Goal: Browse casually

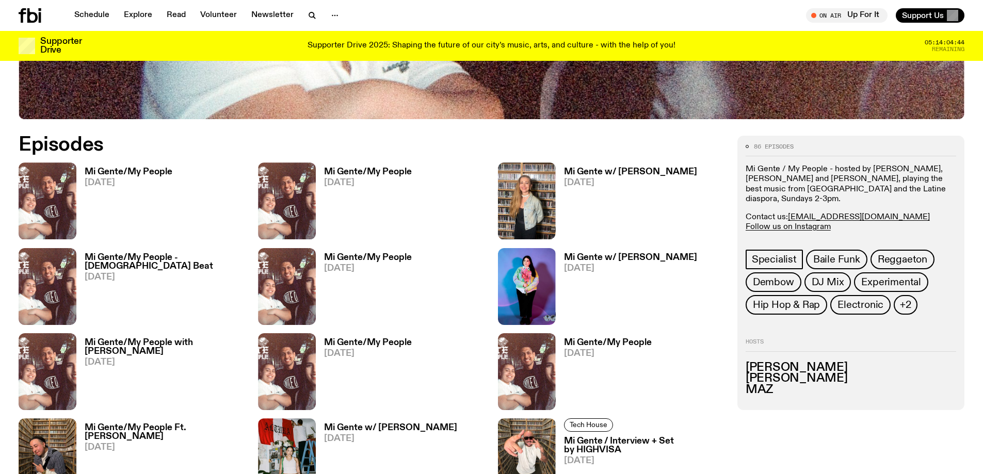
scroll to position [559, 0]
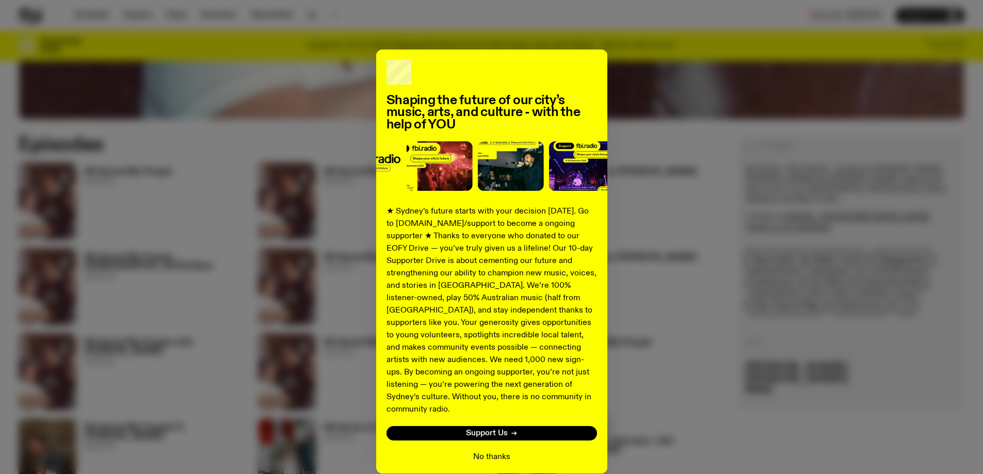
click at [499, 451] on button "No thanks" at bounding box center [491, 457] width 37 height 12
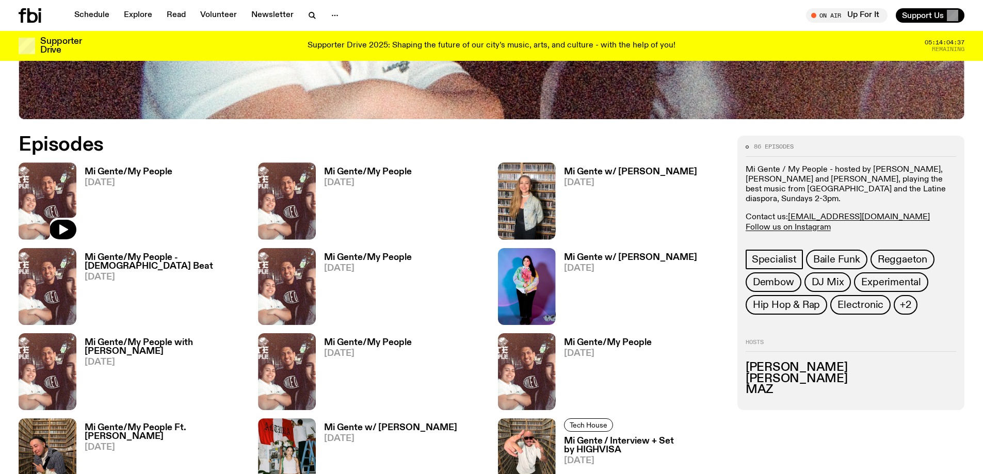
scroll to position [611, 0]
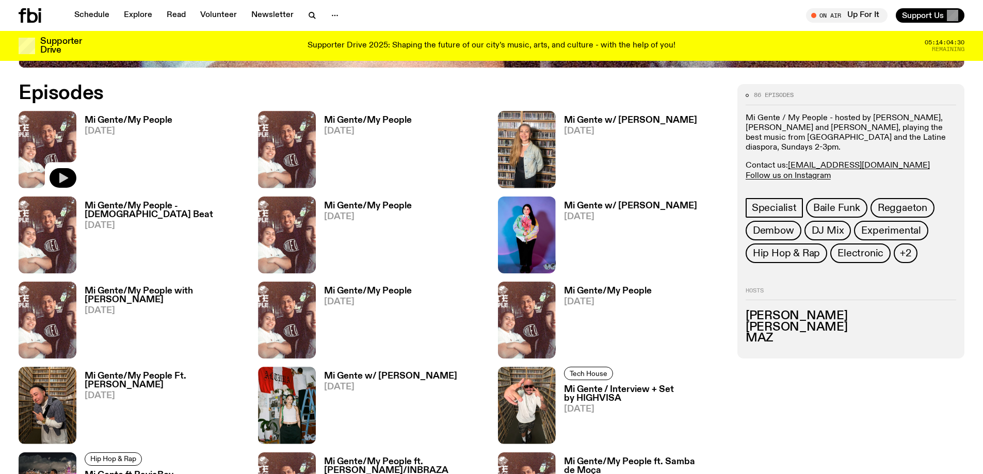
click at [60, 179] on icon "button" at bounding box center [63, 178] width 9 height 10
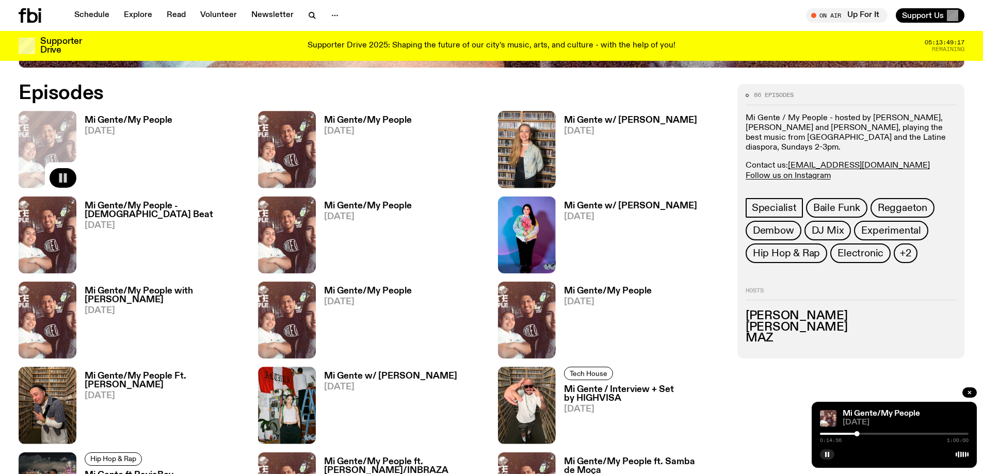
click at [848, 434] on div at bounding box center [782, 434] width 149 height 2
click at [850, 433] on div at bounding box center [847, 433] width 5 height 5
click at [853, 433] on div at bounding box center [853, 433] width 5 height 5
drag, startPoint x: 827, startPoint y: 454, endPoint x: 840, endPoint y: 455, distance: 13.5
click at [832, 455] on button "button" at bounding box center [827, 454] width 14 height 10
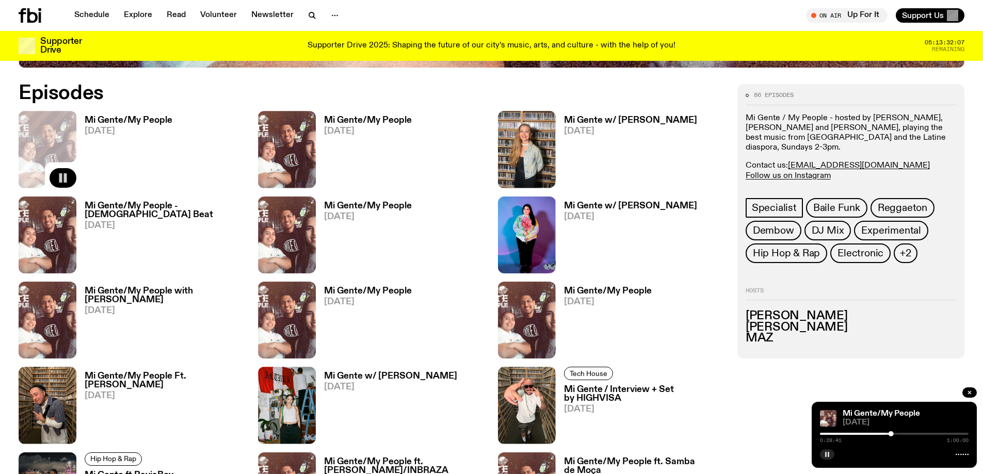
click at [827, 453] on icon "button" at bounding box center [827, 454] width 6 height 6
click at [825, 453] on icon "button" at bounding box center [827, 454] width 5 height 5
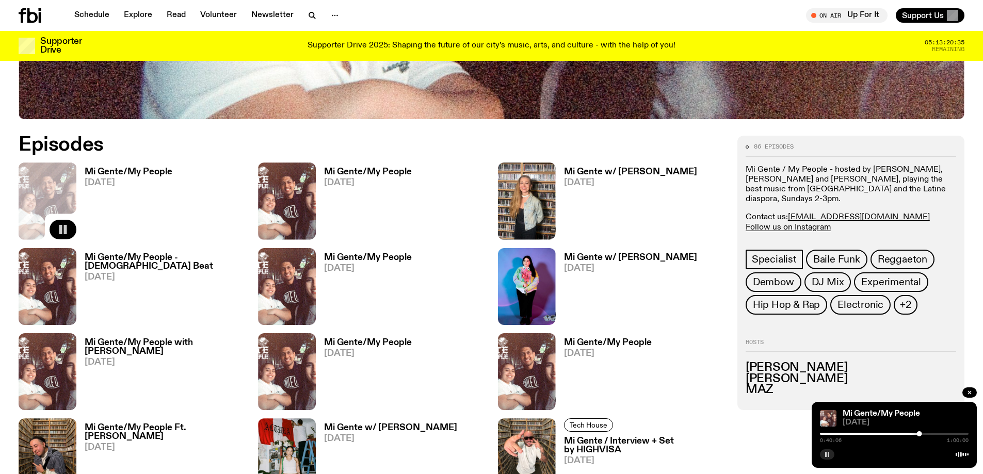
click at [914, 434] on div at bounding box center [845, 434] width 149 height 2
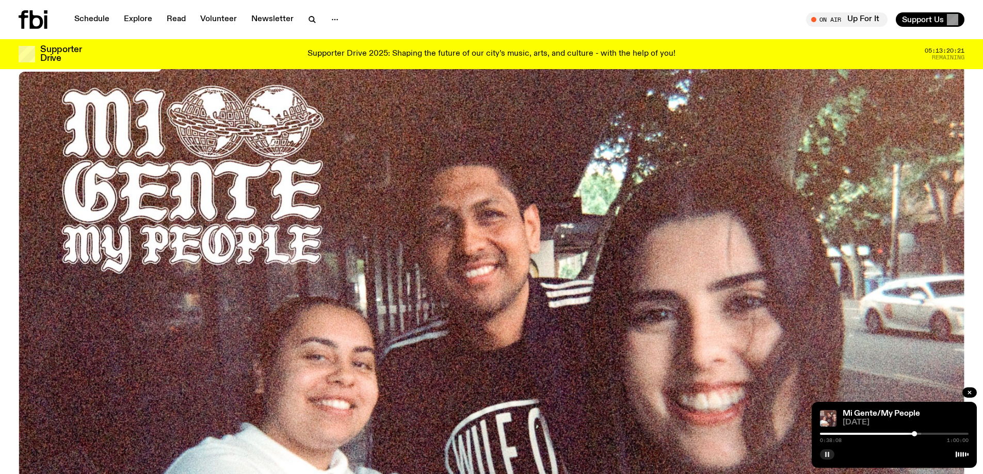
scroll to position [0, 0]
